Goal: Register for event/course

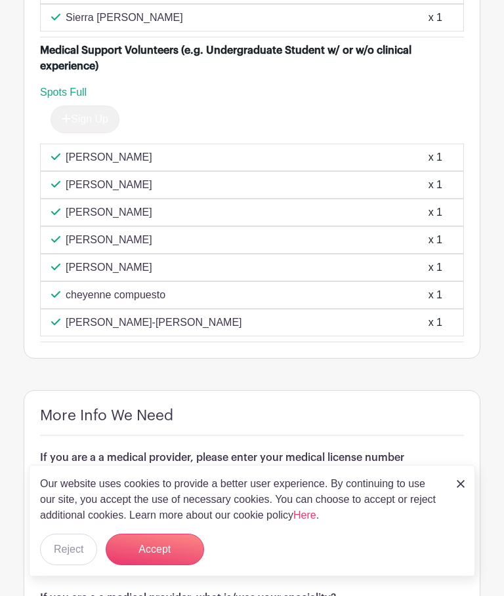
scroll to position [1640, 0]
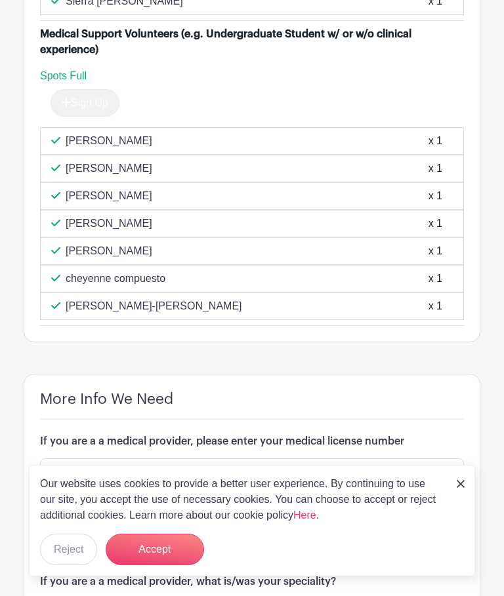
click at [150, 565] on button "Accept" at bounding box center [155, 549] width 98 height 31
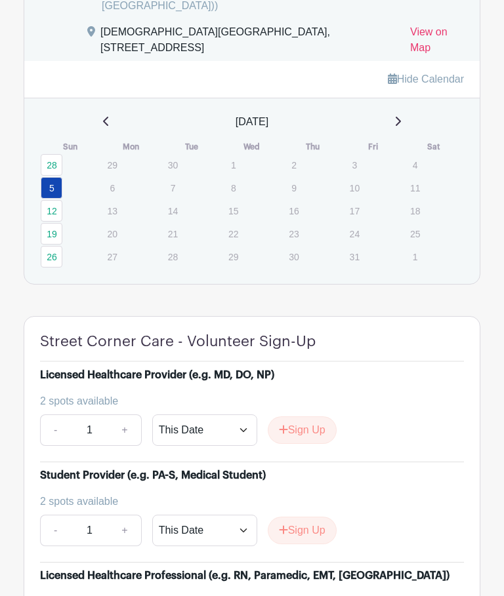
scroll to position [849, 0]
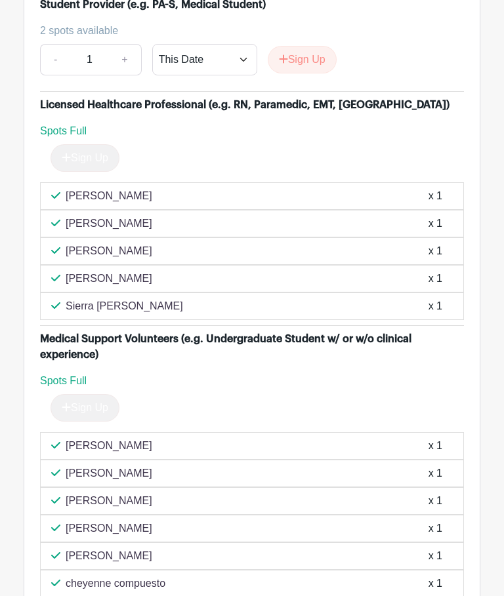
scroll to position [1384, 0]
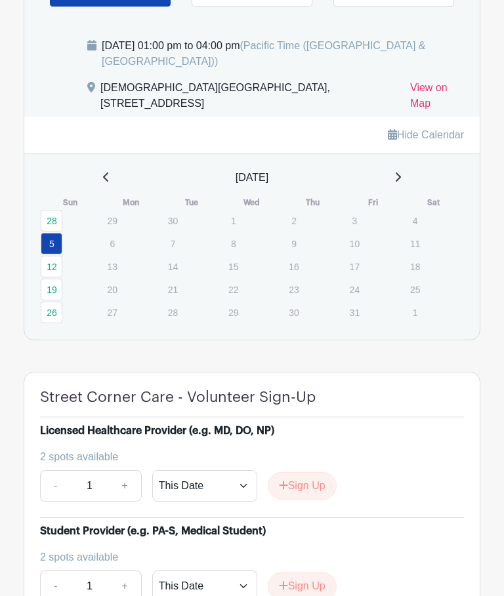
scroll to position [719, 0]
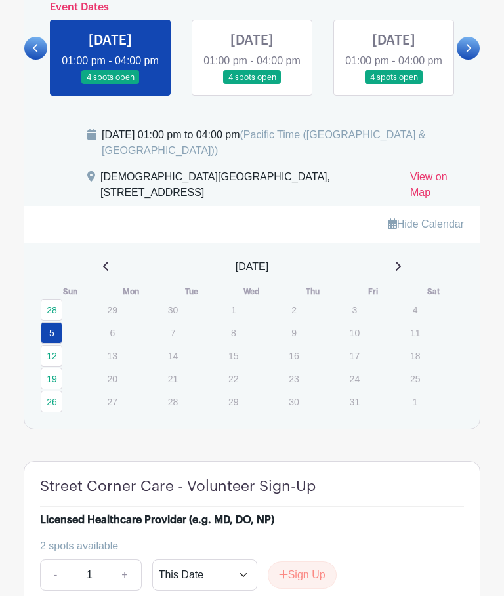
click at [401, 272] on icon at bounding box center [397, 267] width 7 height 10
click at [399, 272] on icon at bounding box center [397, 267] width 7 height 10
click at [81, 207] on div "[DATE] 01:00 pm to 04:00 pm (Pacific Time ([GEOGRAPHIC_DATA] & [GEOGRAPHIC_DATA…" at bounding box center [260, 167] width 408 height 79
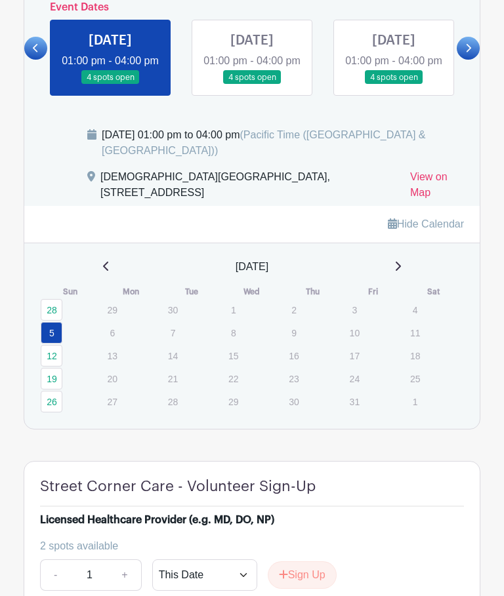
click at [462, 60] on link at bounding box center [467, 48] width 23 height 23
click at [472, 60] on link at bounding box center [467, 48] width 23 height 23
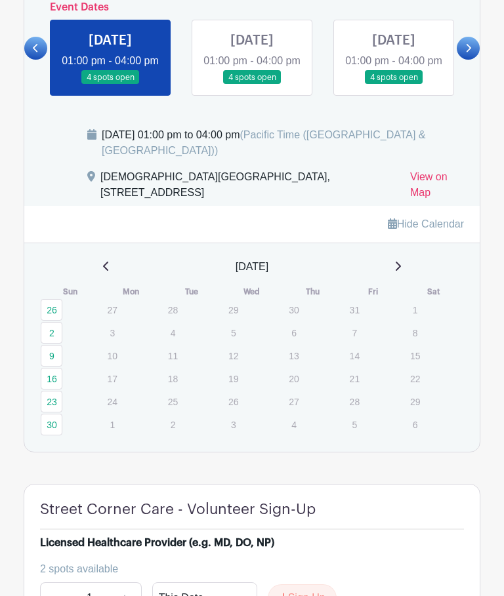
click at [470, 53] on icon at bounding box center [468, 48] width 6 height 10
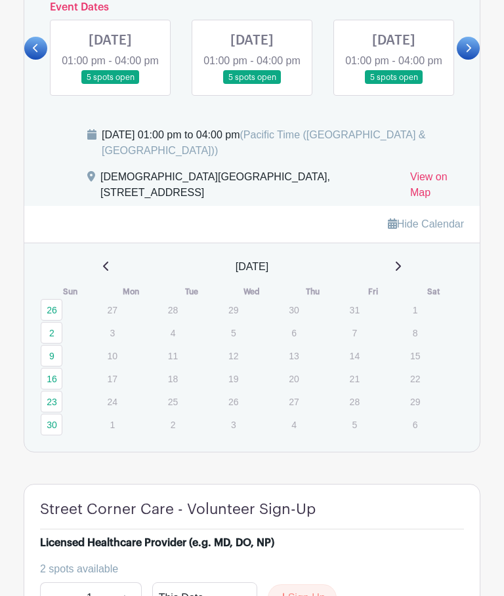
click at [470, 53] on icon at bounding box center [468, 48] width 6 height 10
click at [468, 52] on icon at bounding box center [468, 48] width 5 height 9
click at [465, 53] on icon at bounding box center [468, 48] width 6 height 10
click at [469, 52] on icon at bounding box center [468, 48] width 5 height 9
click at [468, 53] on icon at bounding box center [468, 48] width 6 height 10
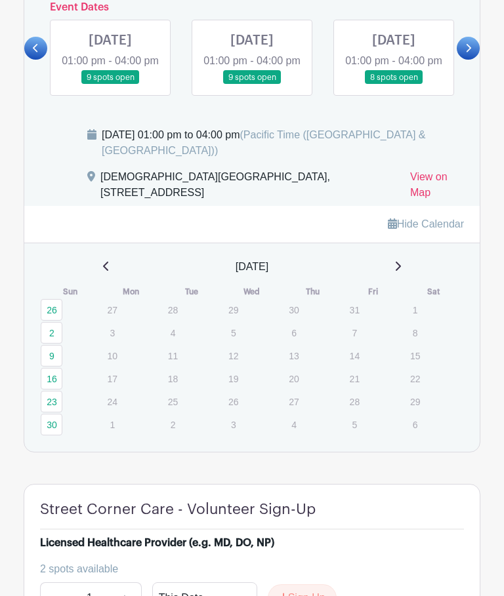
click at [467, 60] on link at bounding box center [467, 48] width 23 height 23
click at [470, 53] on icon at bounding box center [468, 48] width 6 height 10
click at [468, 52] on icon at bounding box center [468, 48] width 5 height 9
click at [470, 53] on icon at bounding box center [468, 48] width 6 height 10
click at [469, 52] on icon at bounding box center [468, 48] width 5 height 9
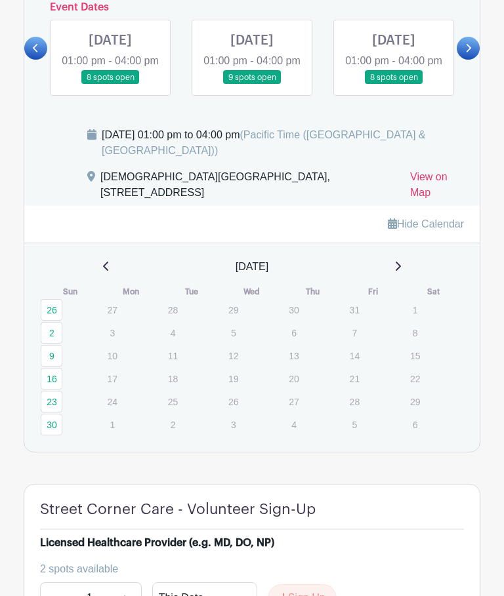
click at [393, 85] on link at bounding box center [393, 85] width 0 height 0
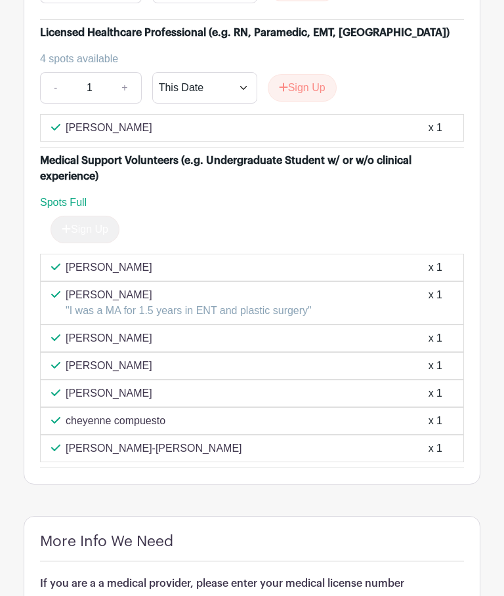
scroll to position [1391, 0]
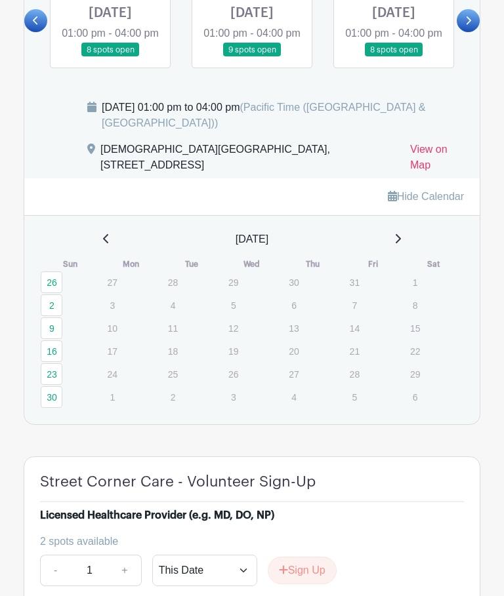
scroll to position [719, 0]
